Goal: Find specific page/section: Find specific page/section

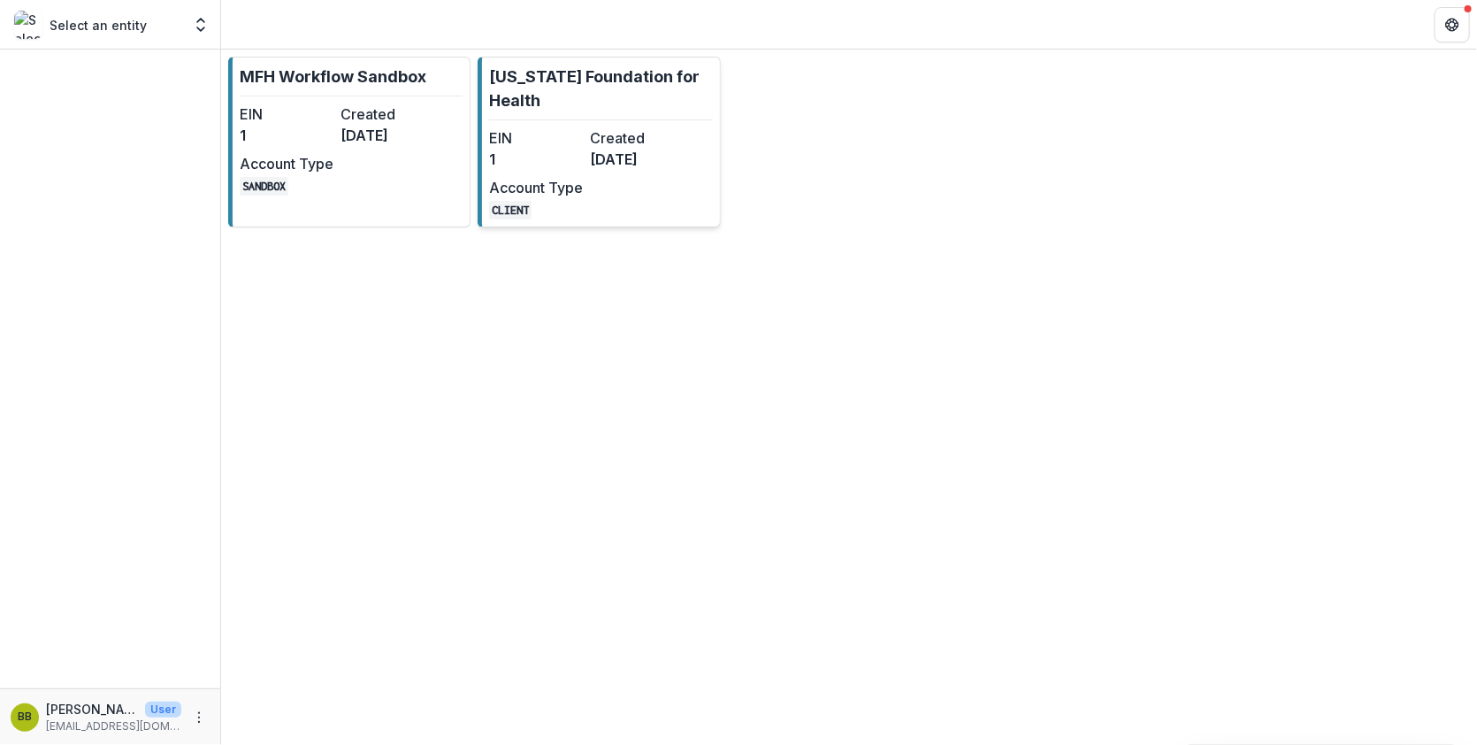
click at [628, 190] on div "EIN 1 Created [DATE] Account Type CLIENT" at bounding box center [586, 173] width 195 height 92
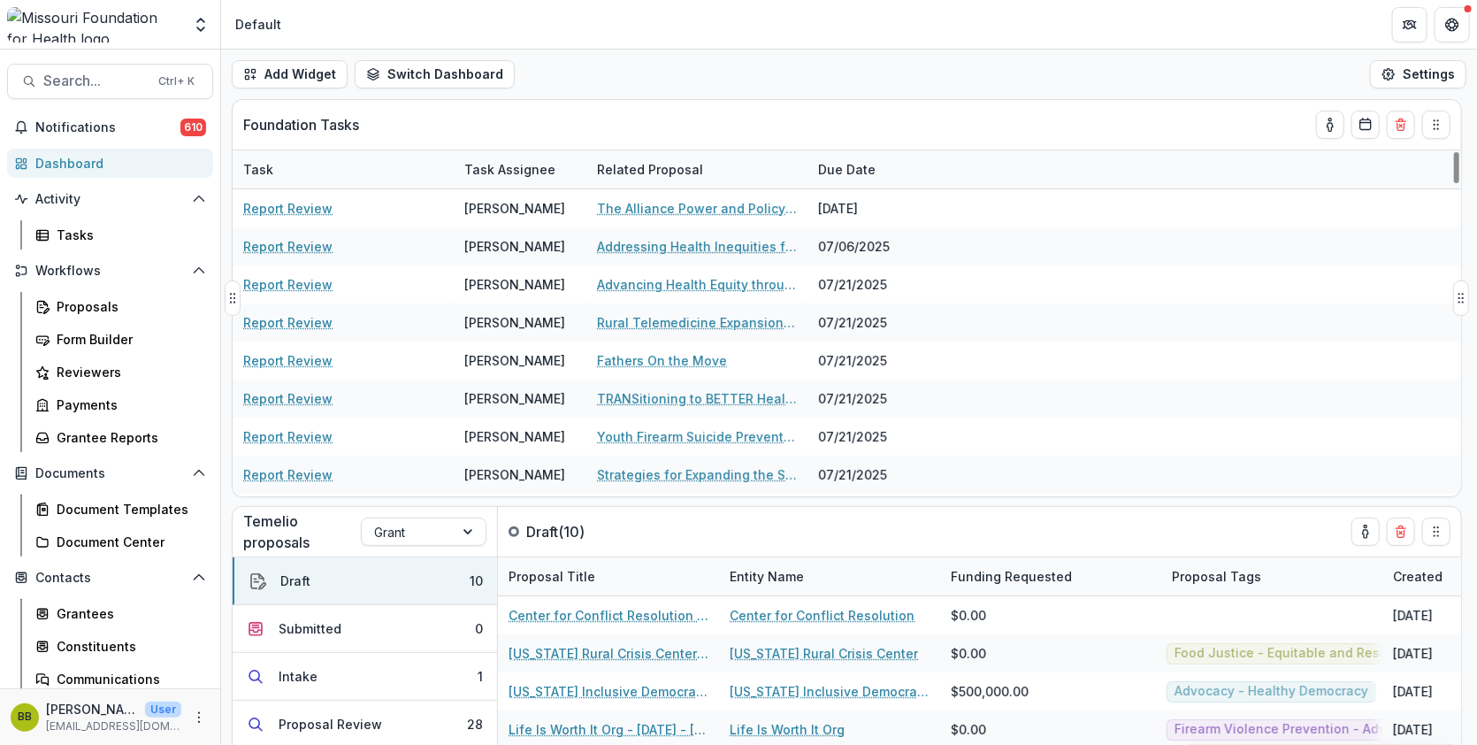
click at [269, 165] on div "Task" at bounding box center [258, 169] width 51 height 19
click at [316, 204] on input at bounding box center [342, 209] width 212 height 28
type input "**********"
click at [801, 128] on div "Foundation Tasks" at bounding box center [814, 125] width 1143 height 50
click at [1372, 131] on button "Calendar" at bounding box center [1365, 125] width 28 height 28
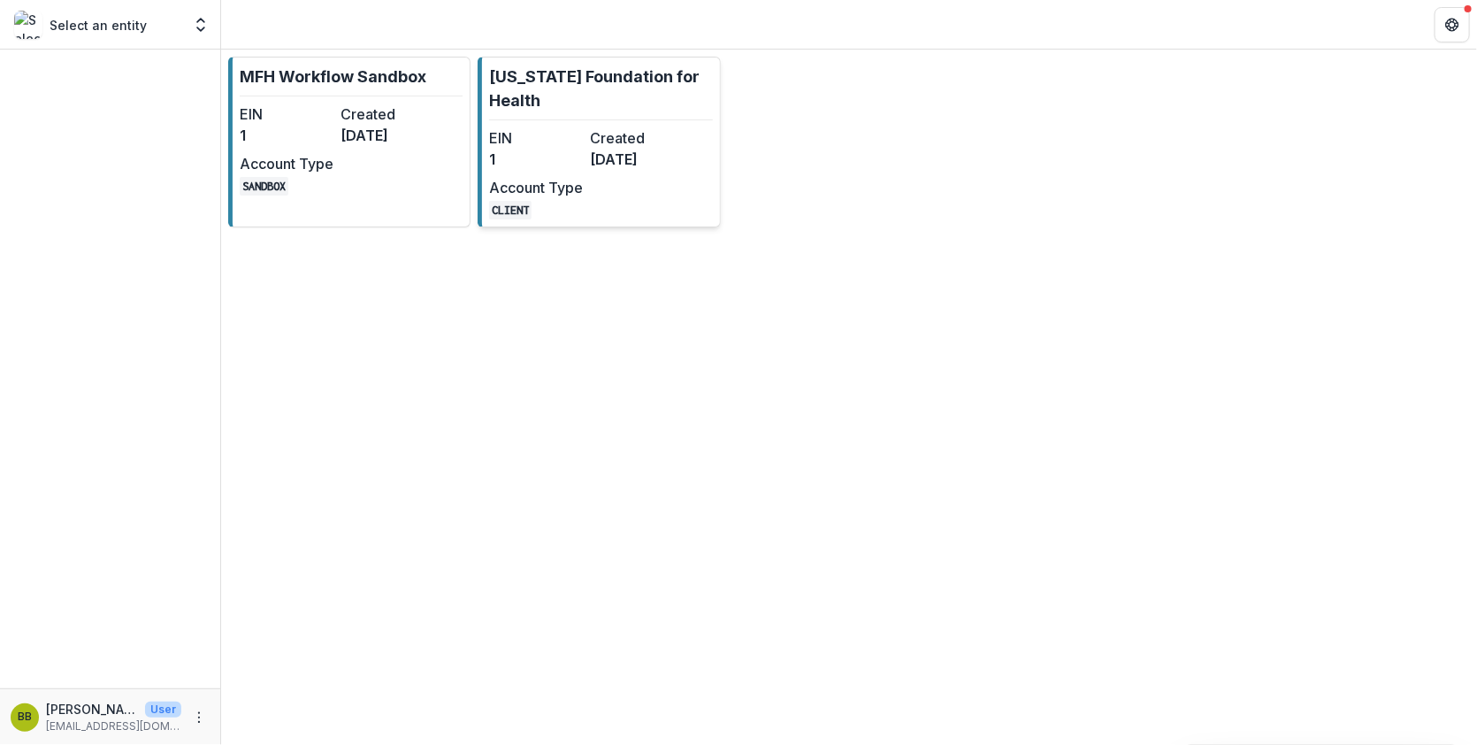
click at [633, 116] on link "[US_STATE] Foundation for Health EIN 1 Created [DATE] Account Type CLIENT" at bounding box center [598, 142] width 242 height 171
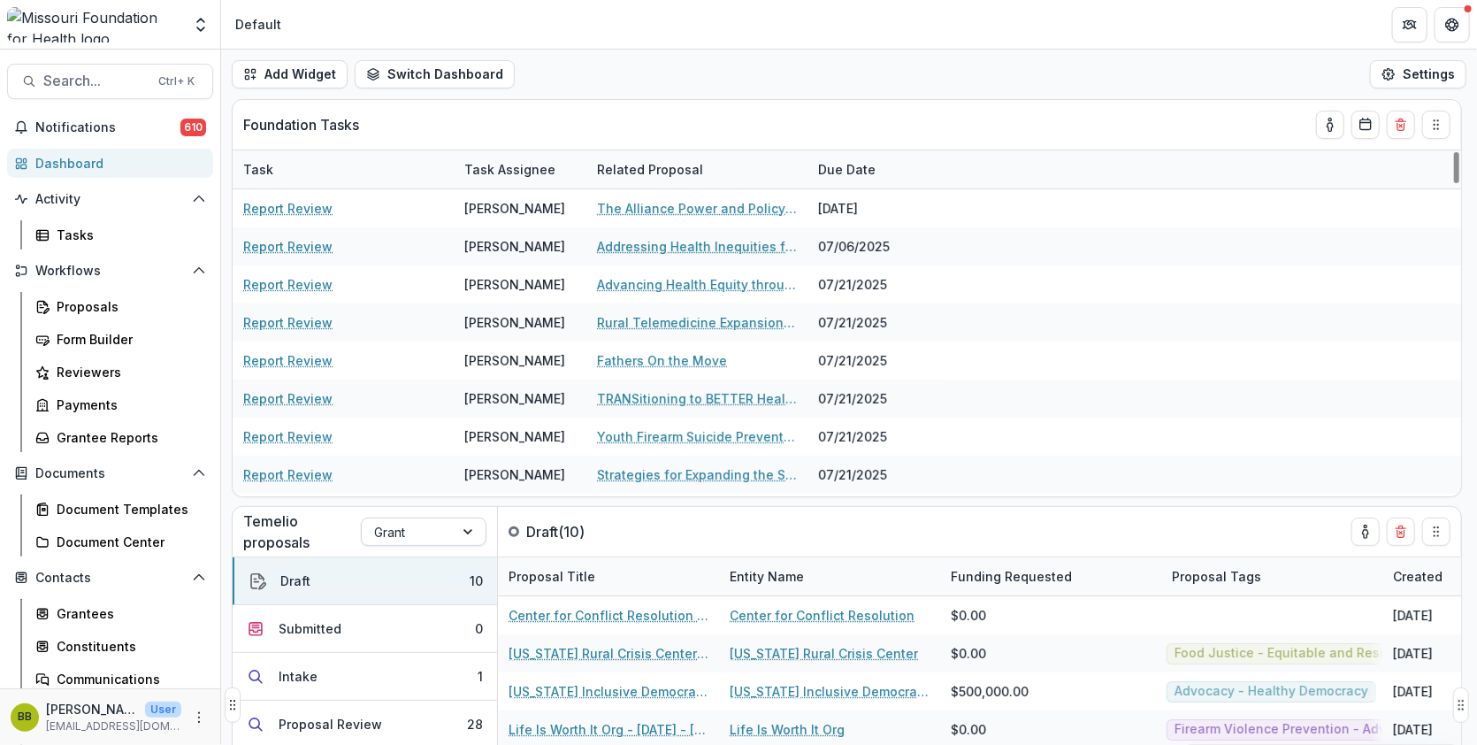
click at [469, 538] on div at bounding box center [470, 531] width 32 height 27
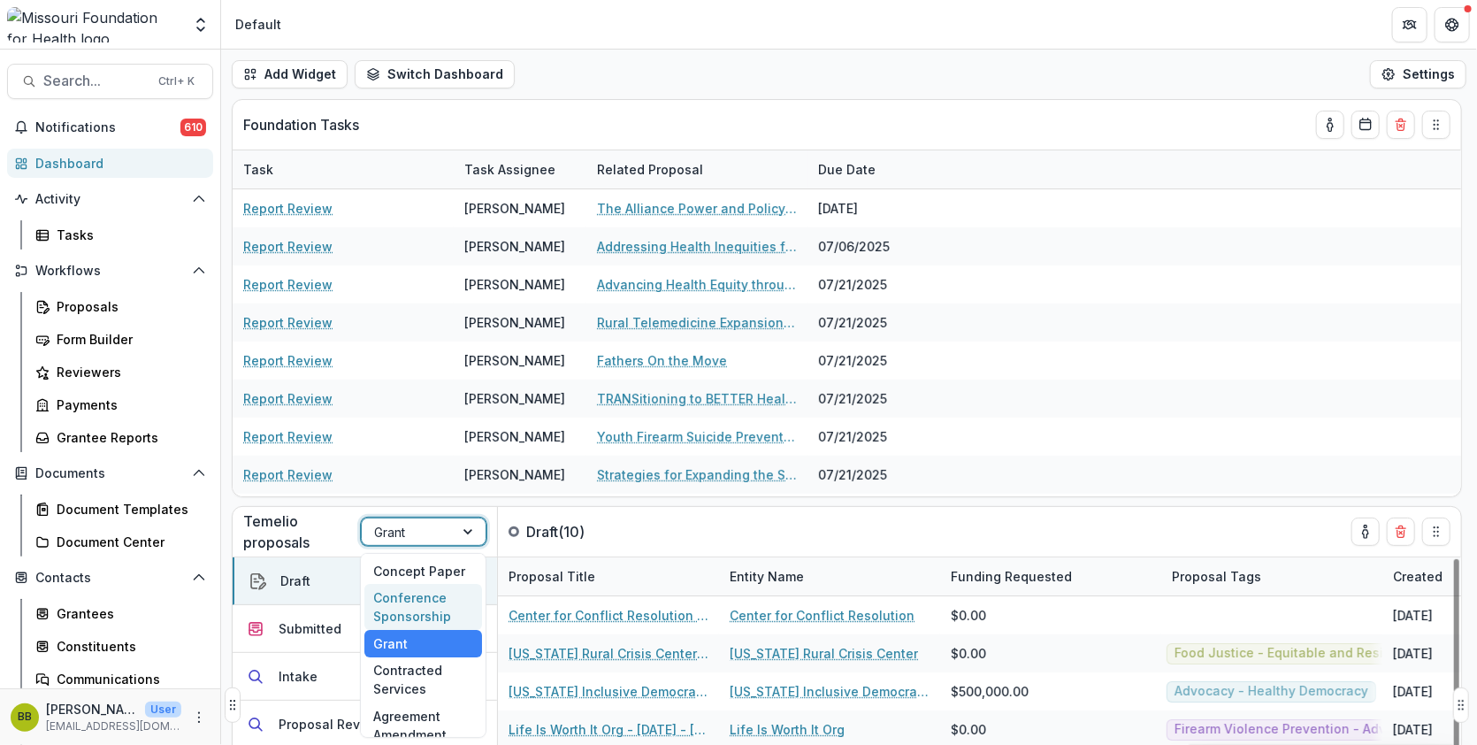
click at [314, 531] on p "Temelio proposals" at bounding box center [302, 531] width 118 height 42
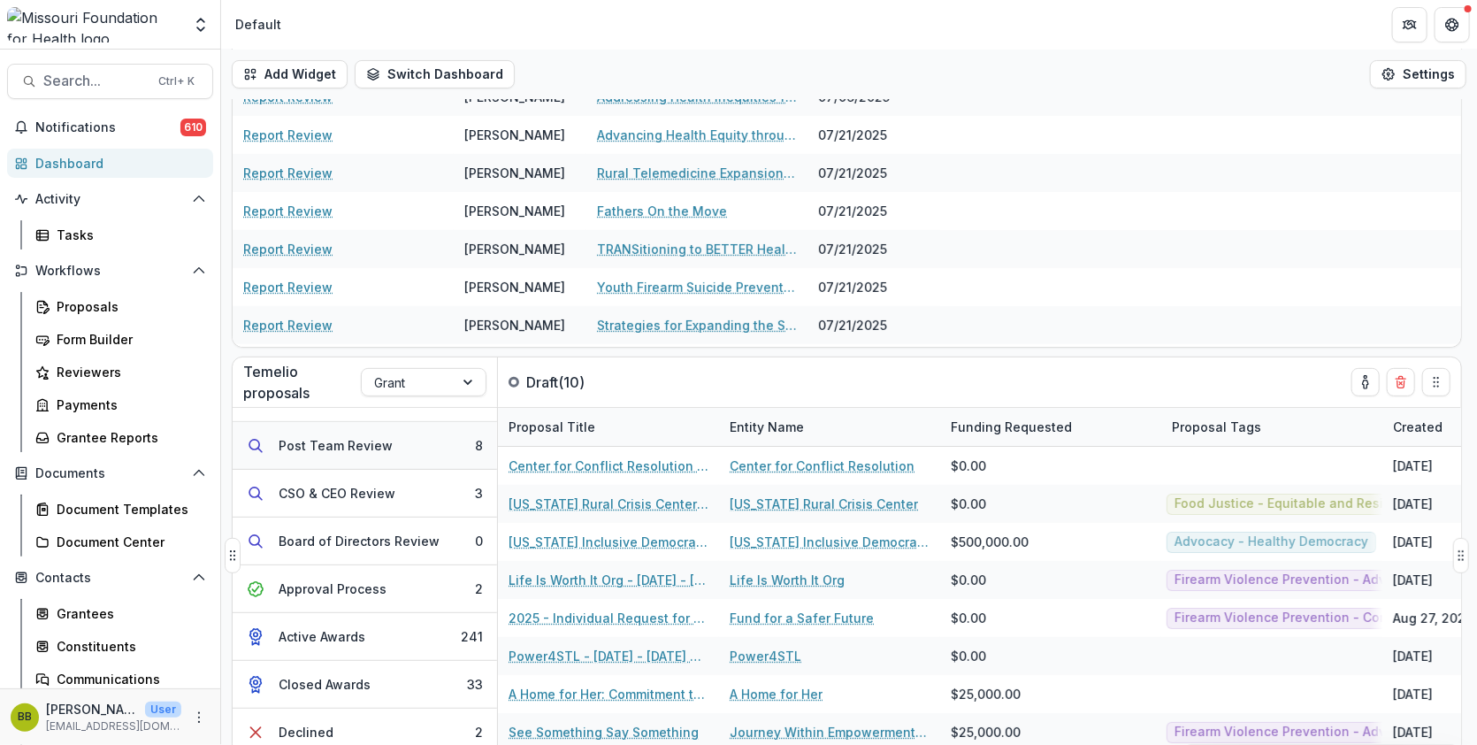
scroll to position [159, 0]
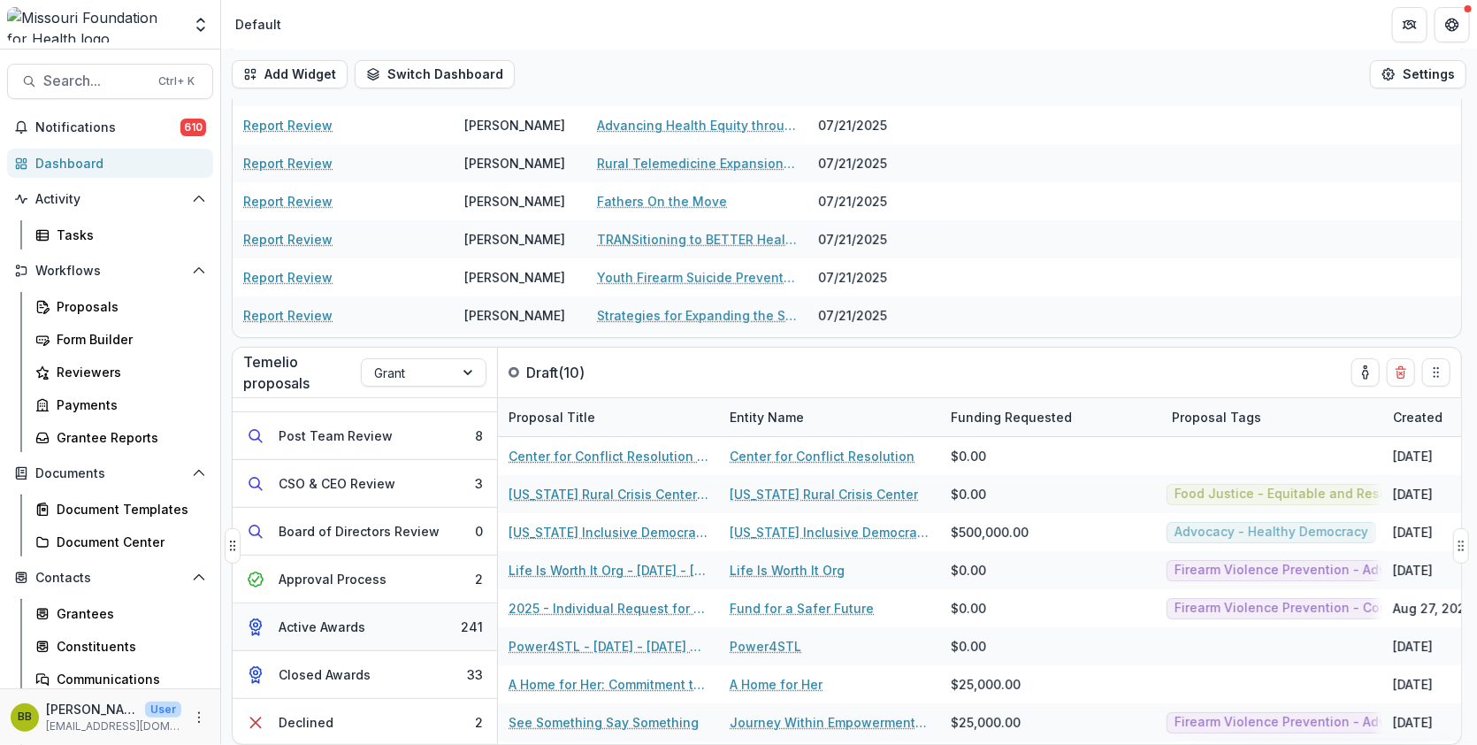
click at [341, 625] on div "Active Awards" at bounding box center [322, 626] width 87 height 19
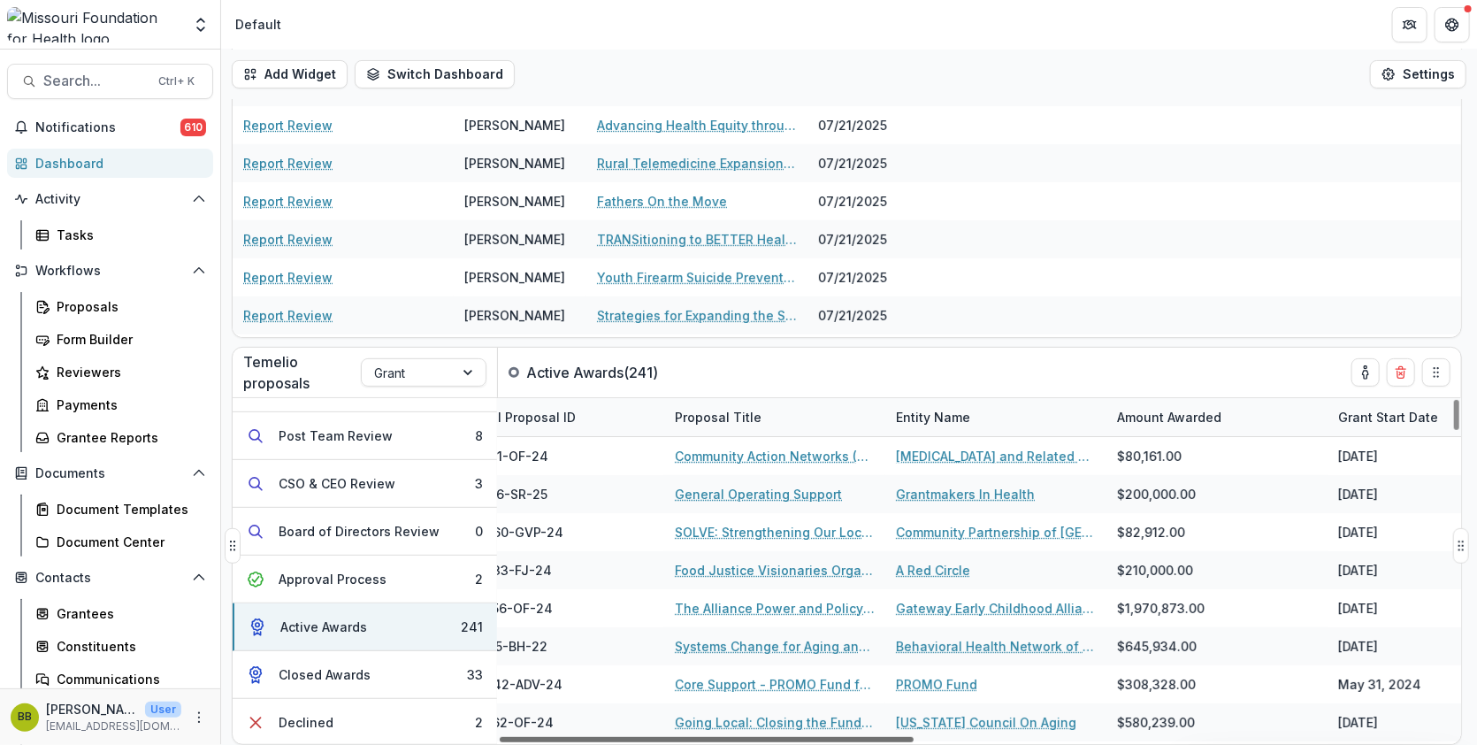
scroll to position [0, 0]
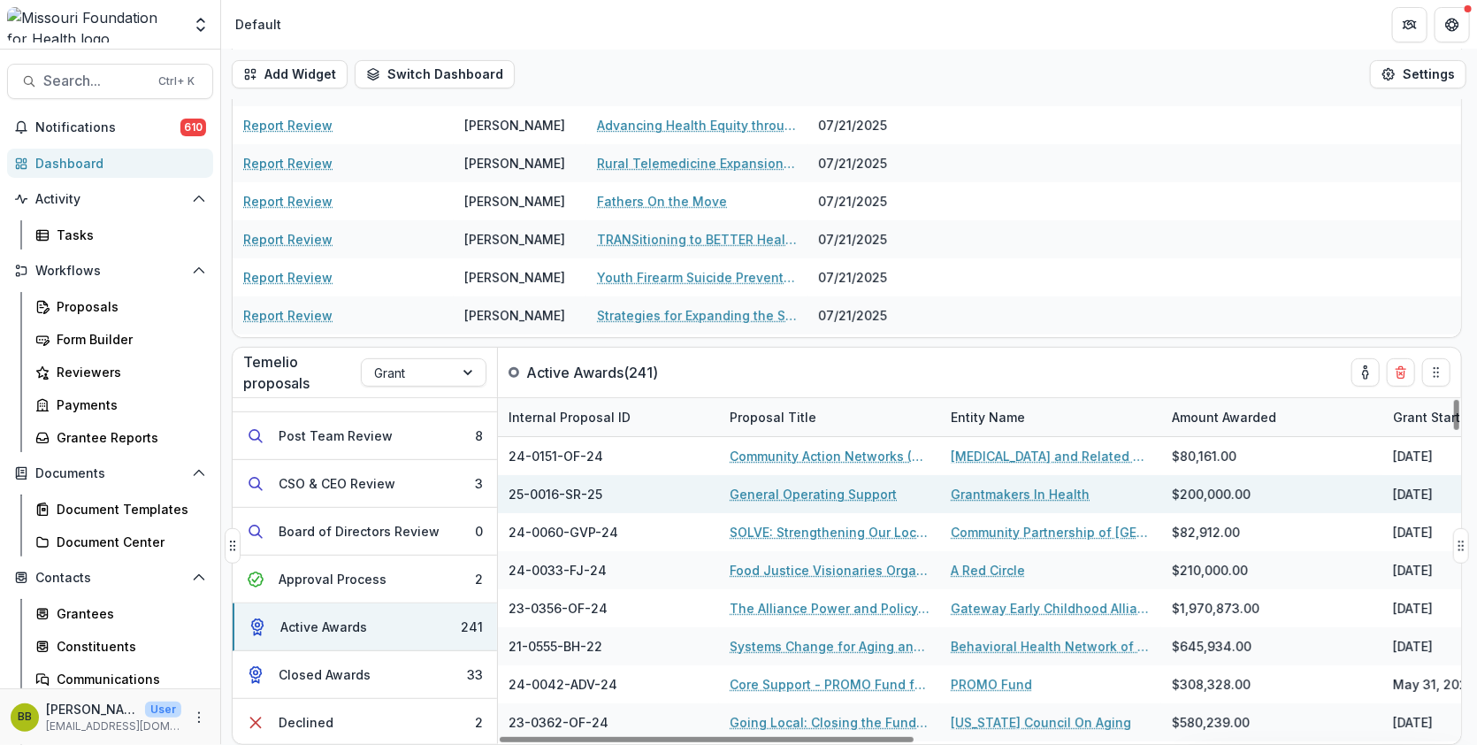
drag, startPoint x: 889, startPoint y: 738, endPoint x: 543, endPoint y: 496, distance: 422.2
click at [760, 737] on div at bounding box center [707, 739] width 414 height 5
